Goal: Task Accomplishment & Management: Manage account settings

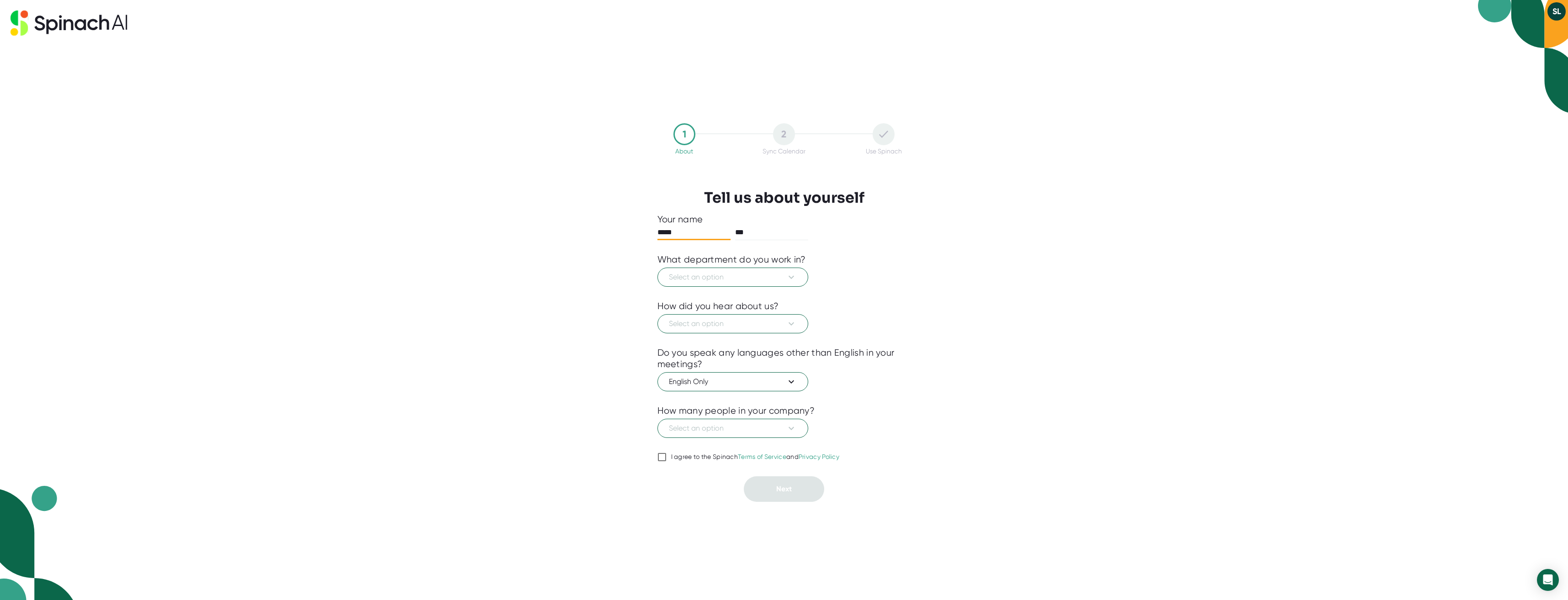
type input "*****"
click at [792, 280] on icon at bounding box center [791, 276] width 11 height 11
click at [745, 364] on div "Founder/Owner" at bounding box center [732, 365] width 149 height 17
click at [793, 323] on icon at bounding box center [791, 323] width 6 height 3
click at [765, 345] on div "Someone recommended" at bounding box center [732, 345] width 149 height 17
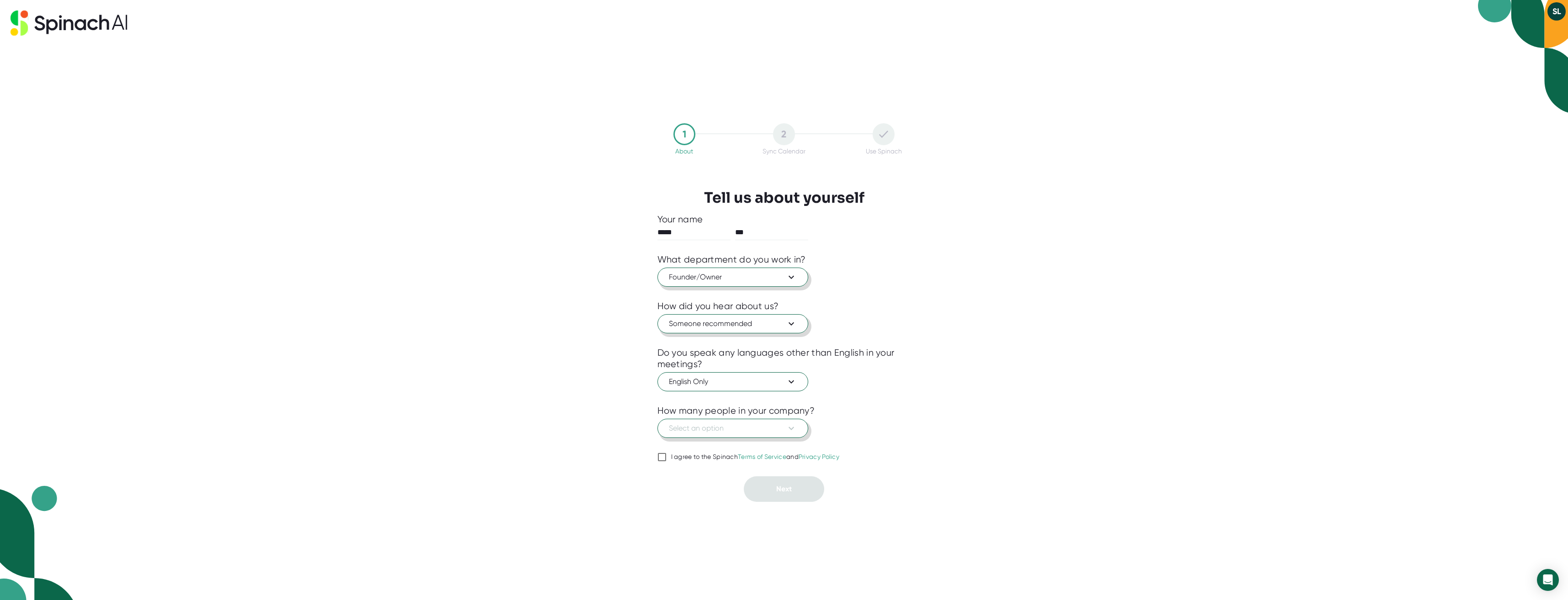
click at [793, 429] on icon at bounding box center [791, 428] width 11 height 11
click at [747, 473] on div "11-50" at bounding box center [732, 466] width 149 height 17
click at [661, 459] on input "I agree to the Spinach Terms of Service and Privacy Policy" at bounding box center [661, 456] width 9 height 11
checkbox input "true"
click at [773, 489] on button "Next" at bounding box center [784, 489] width 81 height 26
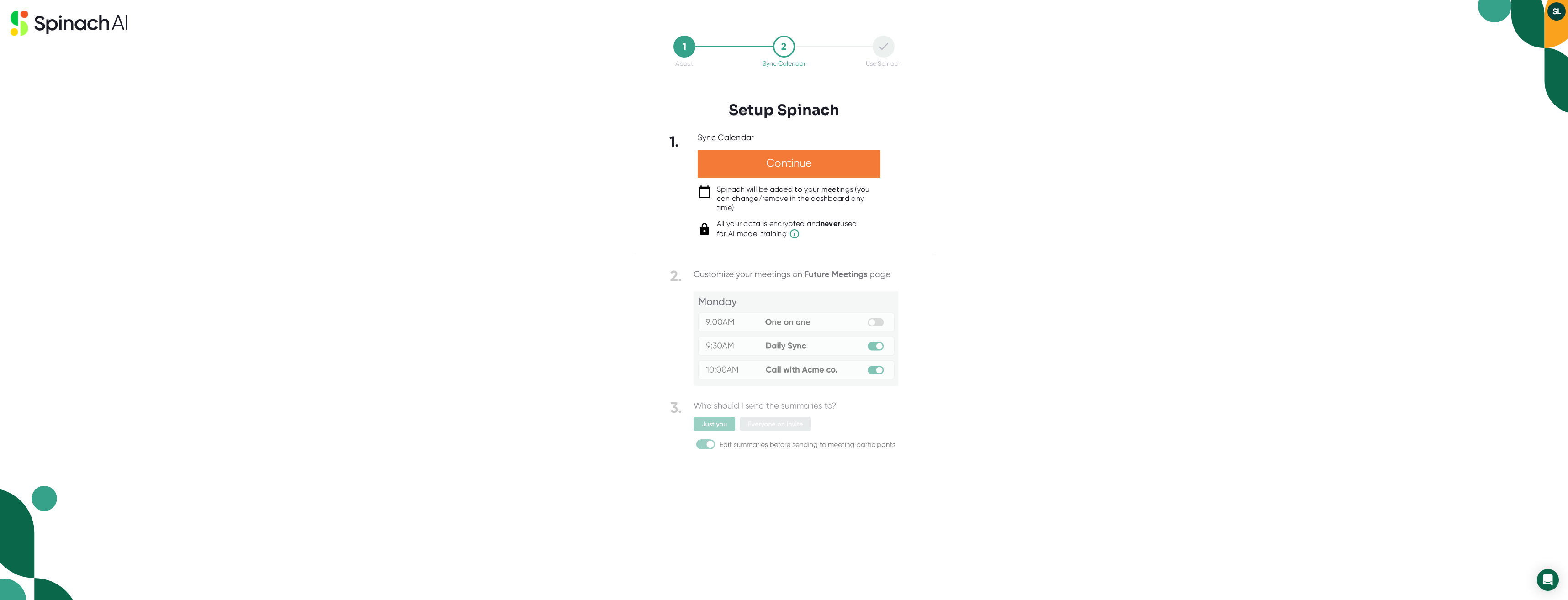
click at [792, 175] on div "Continue" at bounding box center [789, 163] width 183 height 29
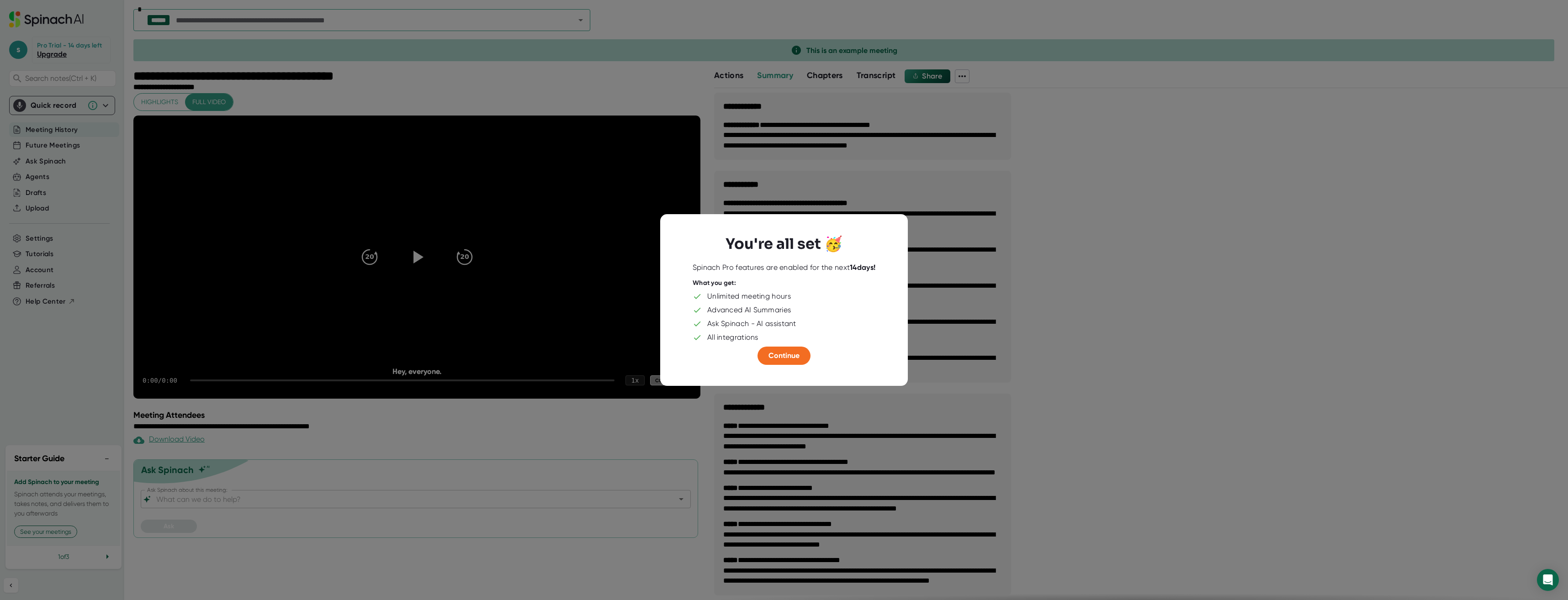
click at [790, 164] on div at bounding box center [784, 300] width 1568 height 600
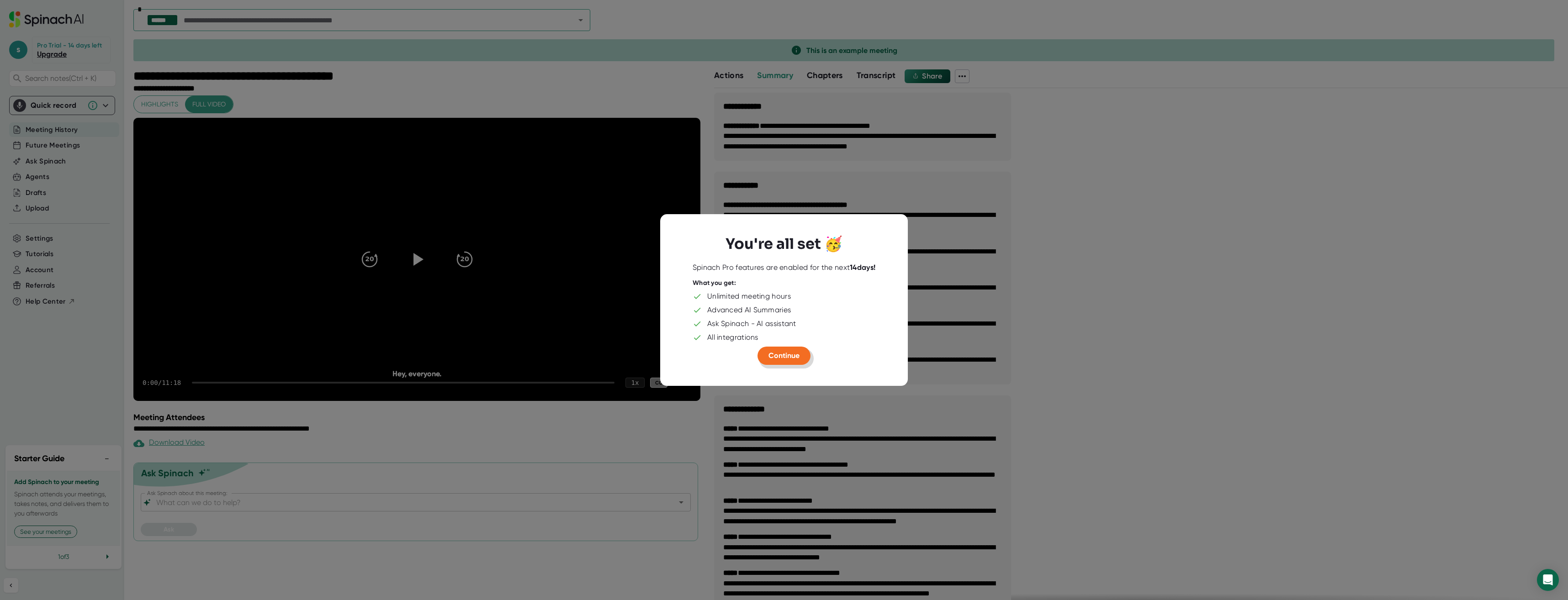
click at [791, 359] on span "Continue" at bounding box center [784, 355] width 31 height 9
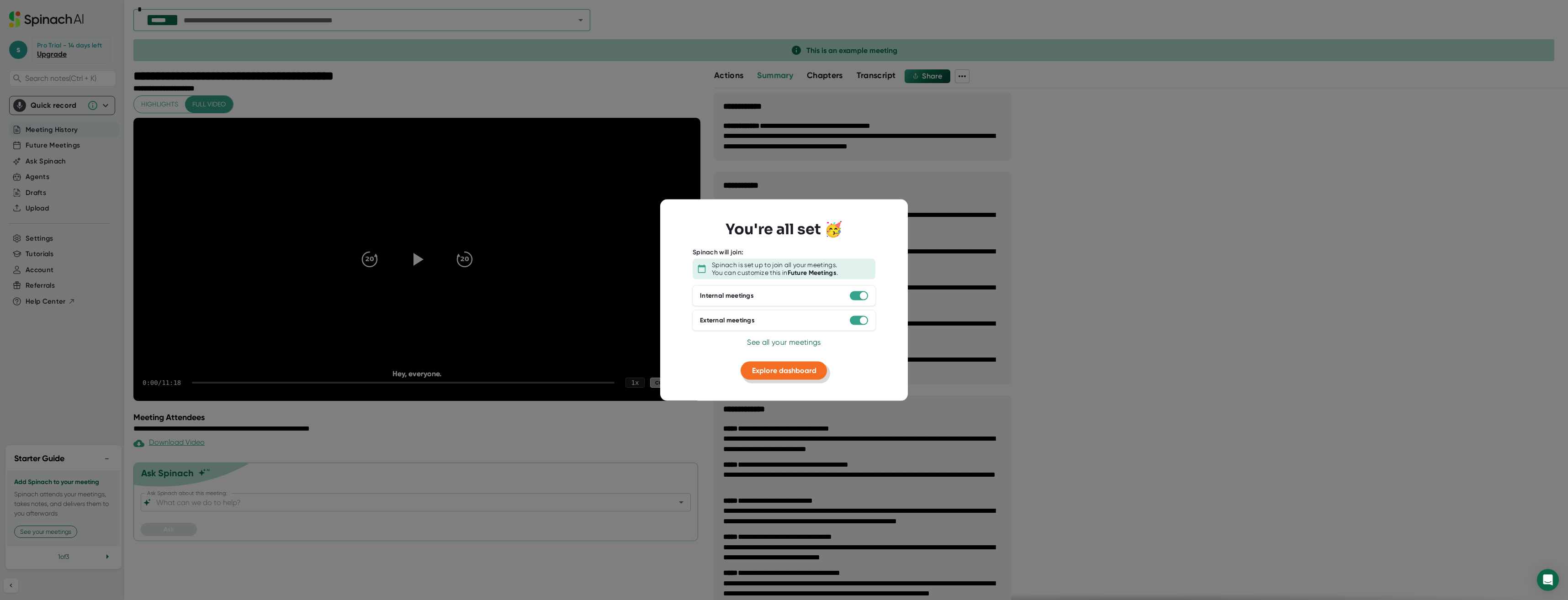
click at [784, 371] on span "Explore dashboard" at bounding box center [784, 370] width 64 height 9
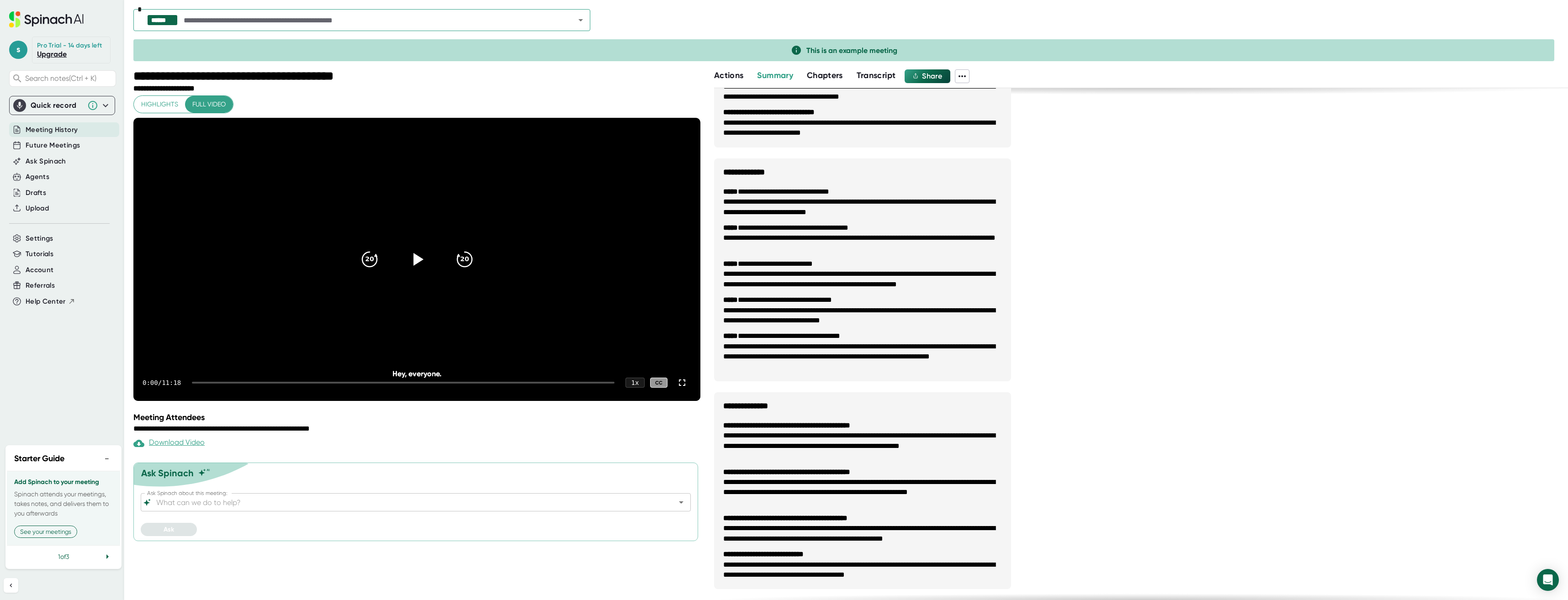
scroll to position [305, 0]
